Goal: Task Accomplishment & Management: Complete application form

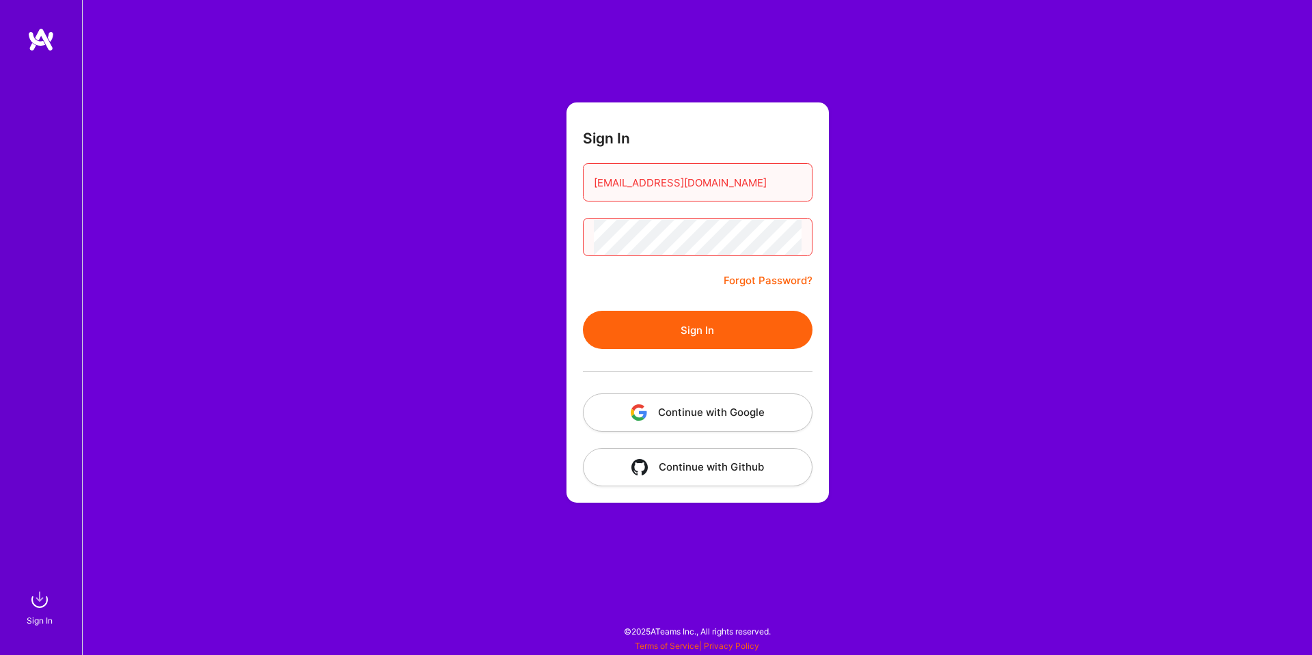
click at [934, 290] on div "Sign In [EMAIL_ADDRESS][DOMAIN_NAME] Forgot Password? Sign In Continue with Goo…" at bounding box center [697, 327] width 1230 height 655
click at [692, 343] on button "Sign In" at bounding box center [698, 330] width 230 height 38
click at [734, 413] on button "Continue with Google" at bounding box center [698, 412] width 230 height 38
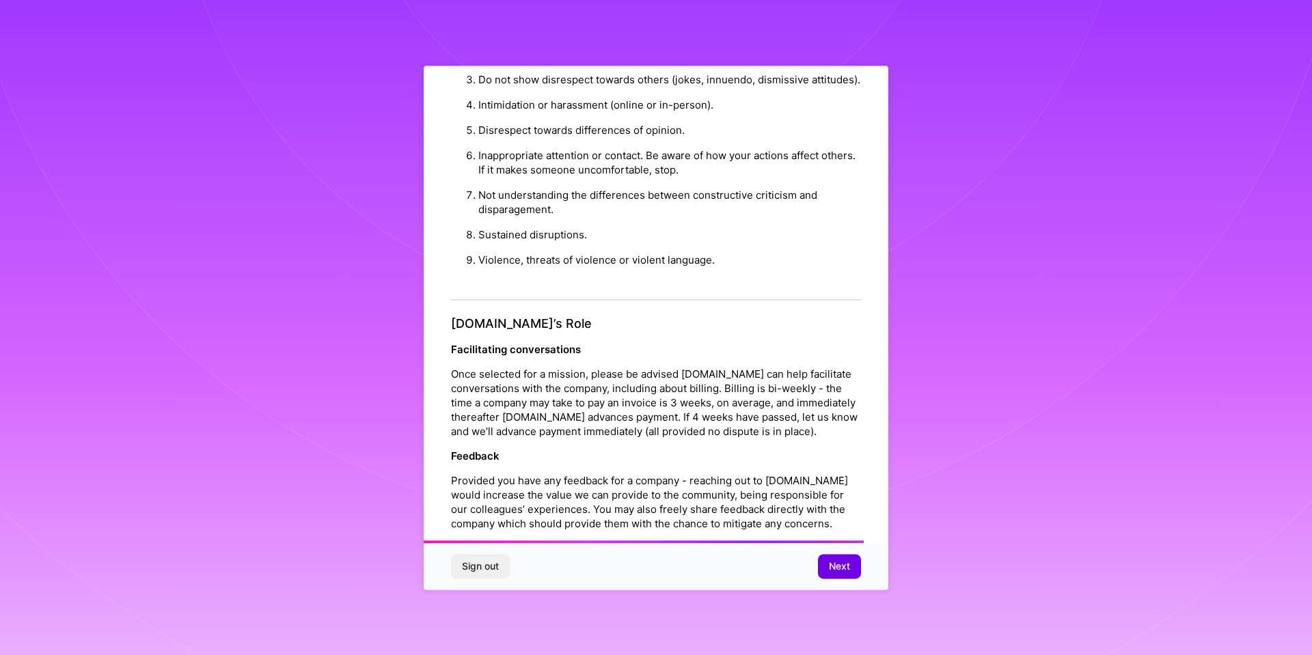
scroll to position [1447, 0]
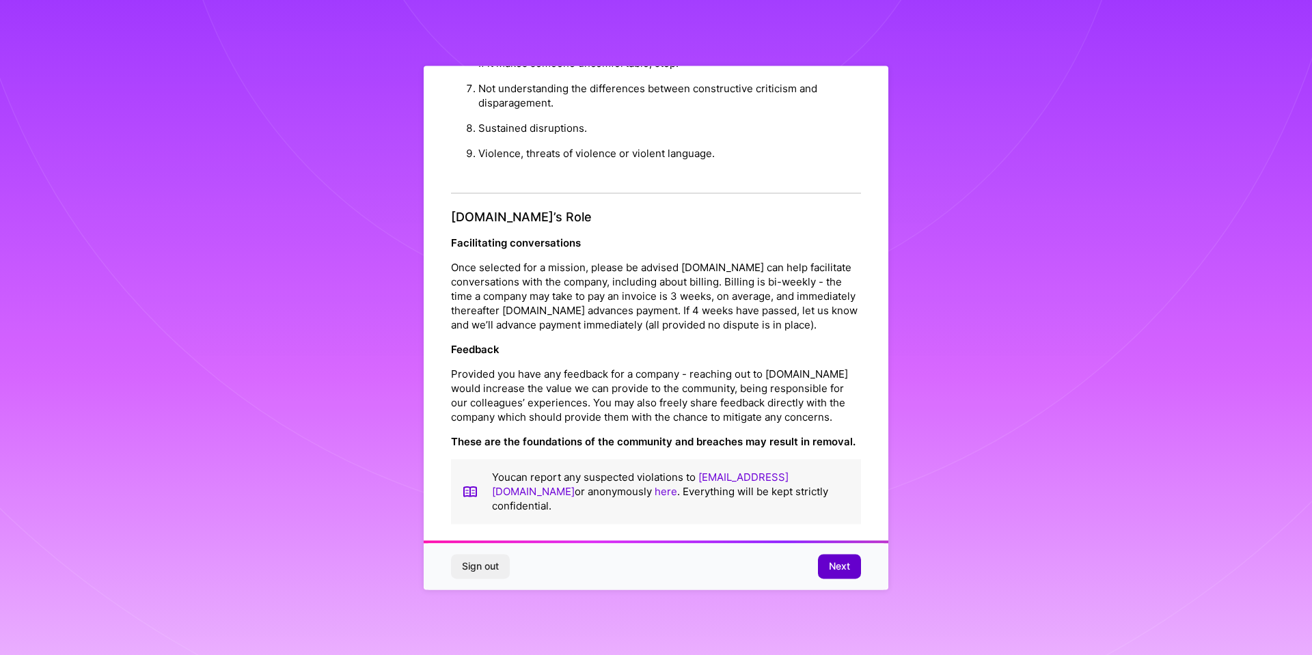
click at [842, 566] on span "Next" at bounding box center [839, 566] width 21 height 14
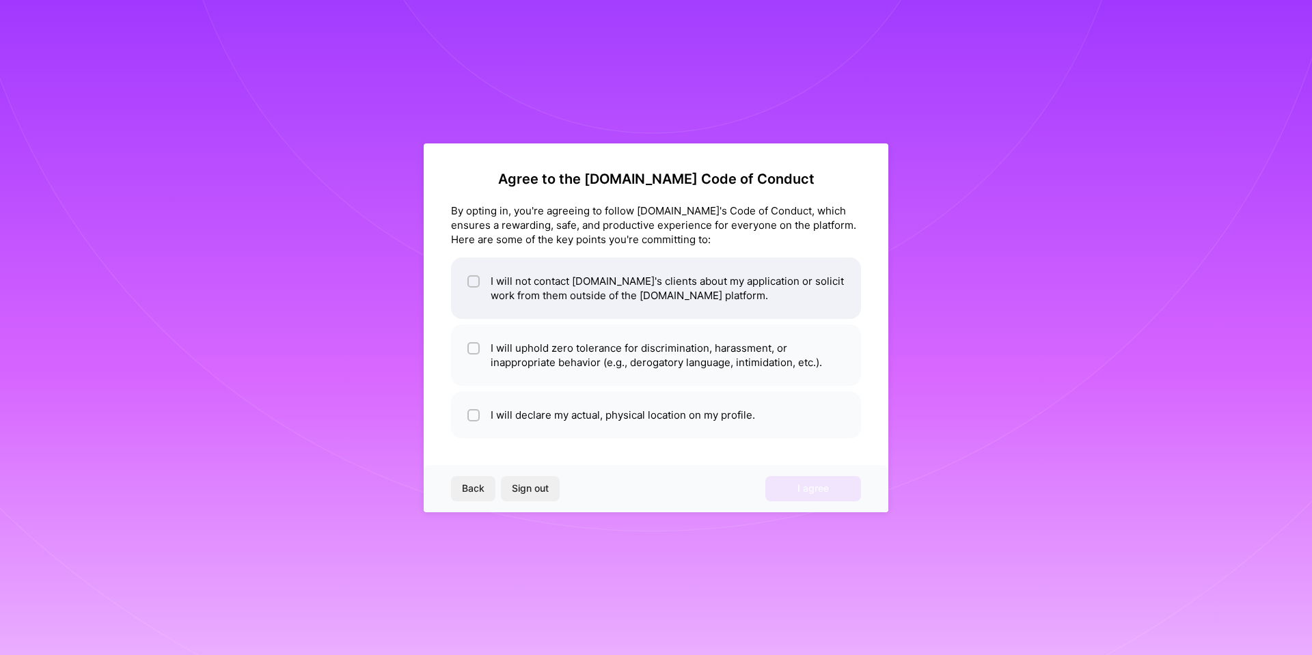
click at [682, 303] on li "I will not contact [DOMAIN_NAME]'s clients about my application or solicit work…" at bounding box center [656, 288] width 410 height 61
checkbox input "true"
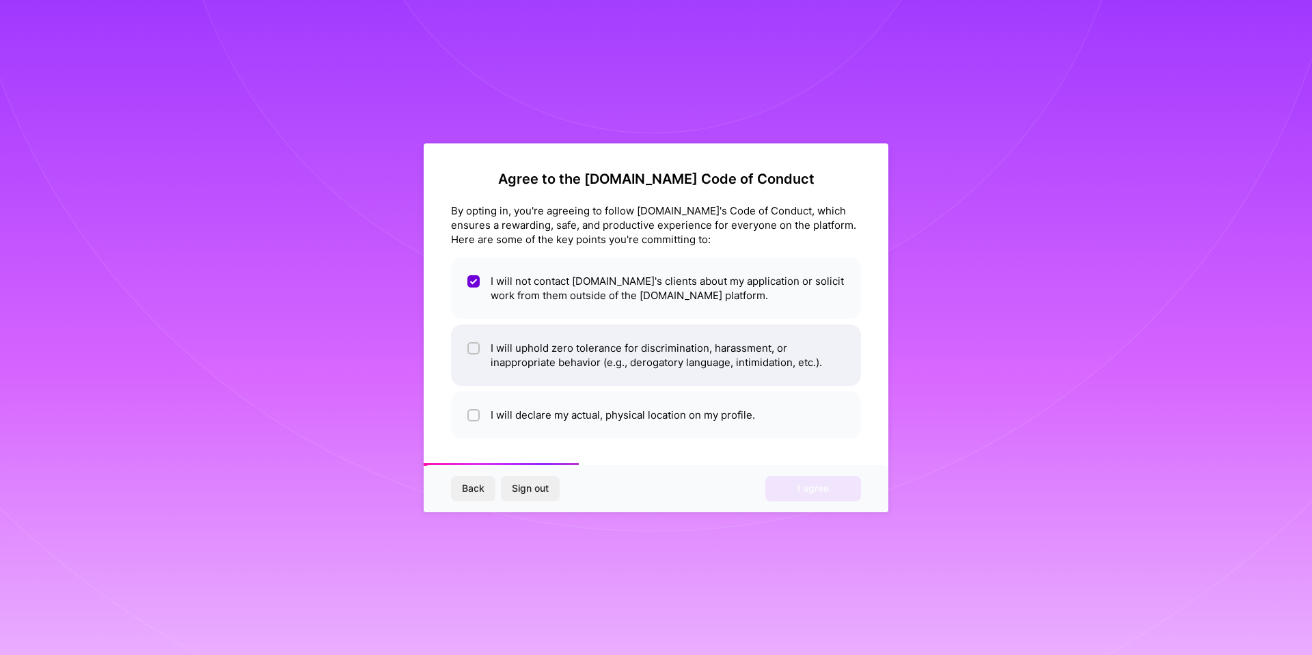
click at [679, 345] on li "I will uphold zero tolerance for discrimination, harassment, or inappropriate b…" at bounding box center [656, 354] width 410 height 61
checkbox input "true"
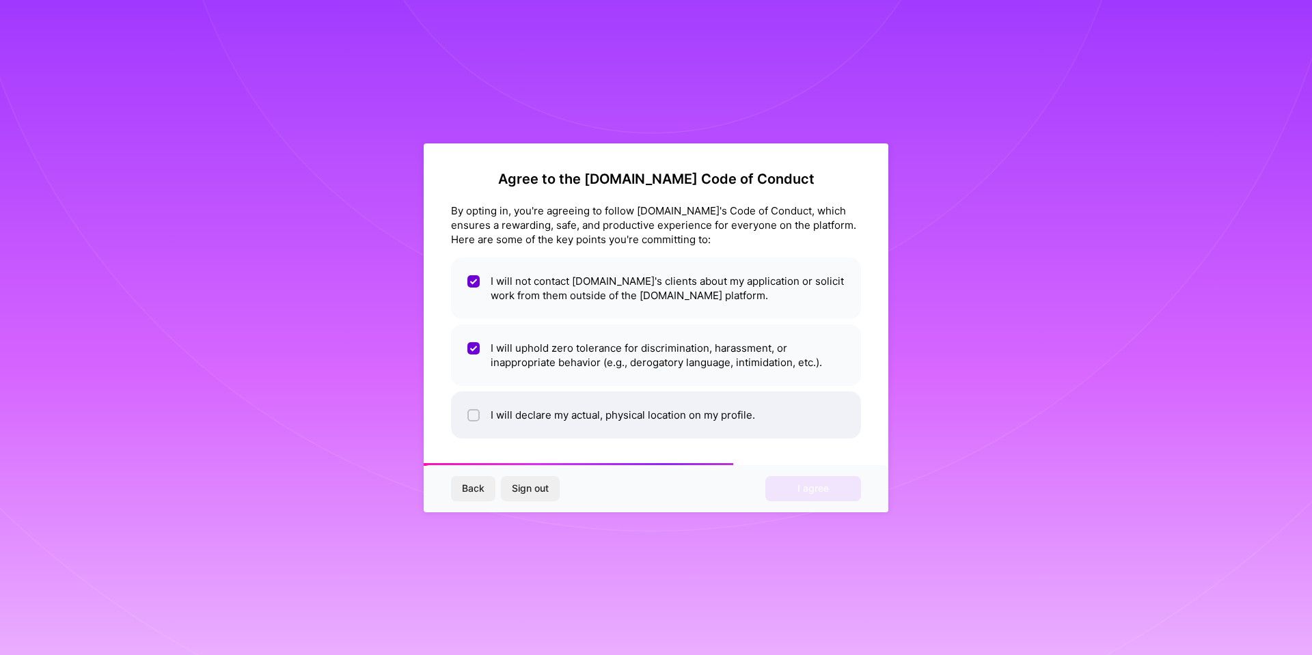
click at [682, 409] on li "I will declare my actual, physical location on my profile." at bounding box center [656, 414] width 410 height 47
checkbox input "true"
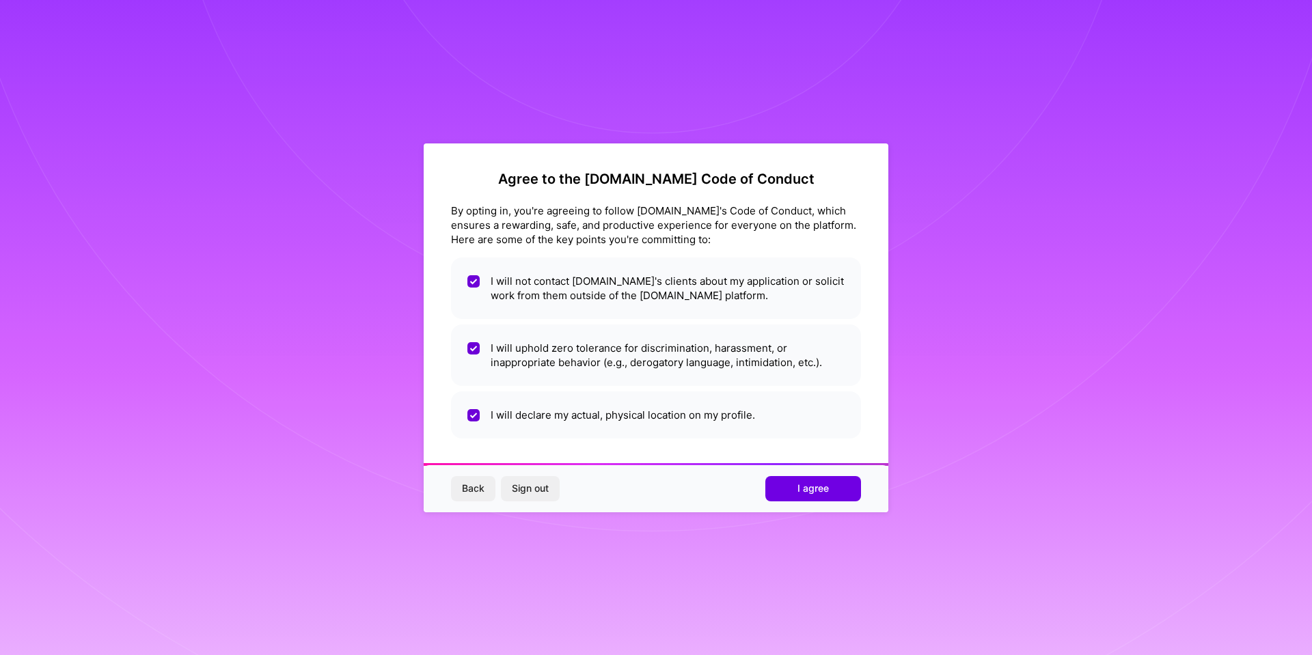
click at [798, 493] on span "I agree" at bounding box center [812, 489] width 31 height 14
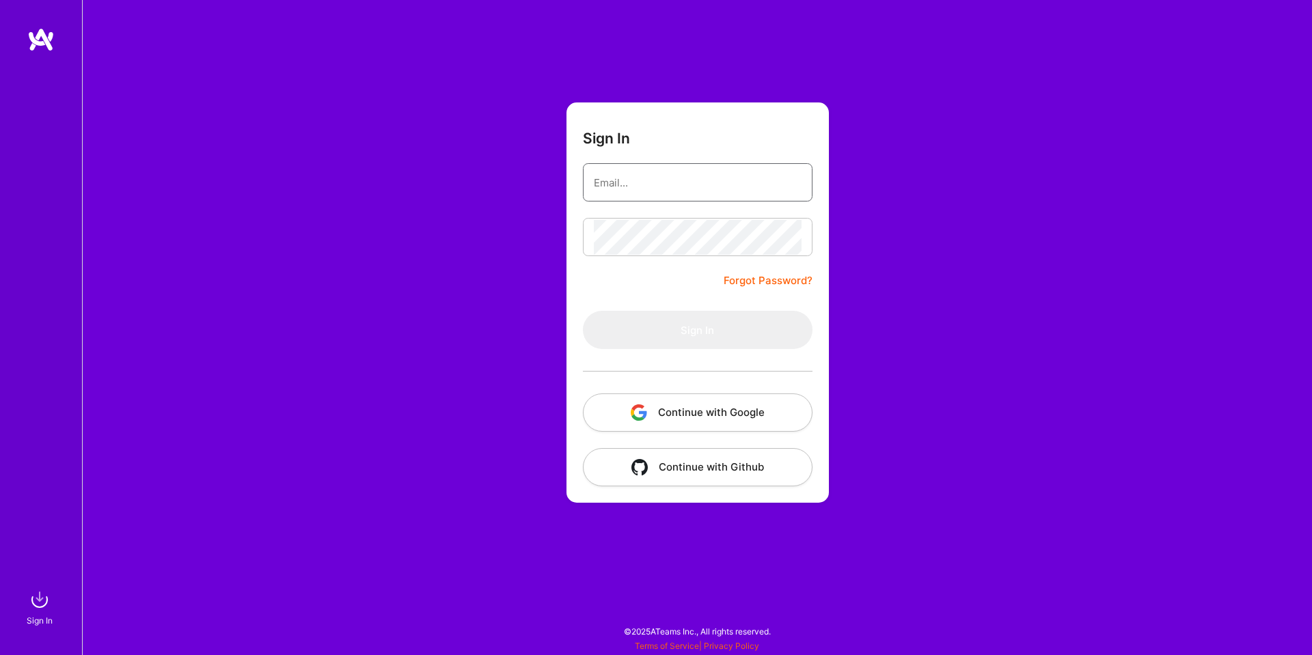
type input "[EMAIL_ADDRESS][DOMAIN_NAME]"
